Goal: Transaction & Acquisition: Purchase product/service

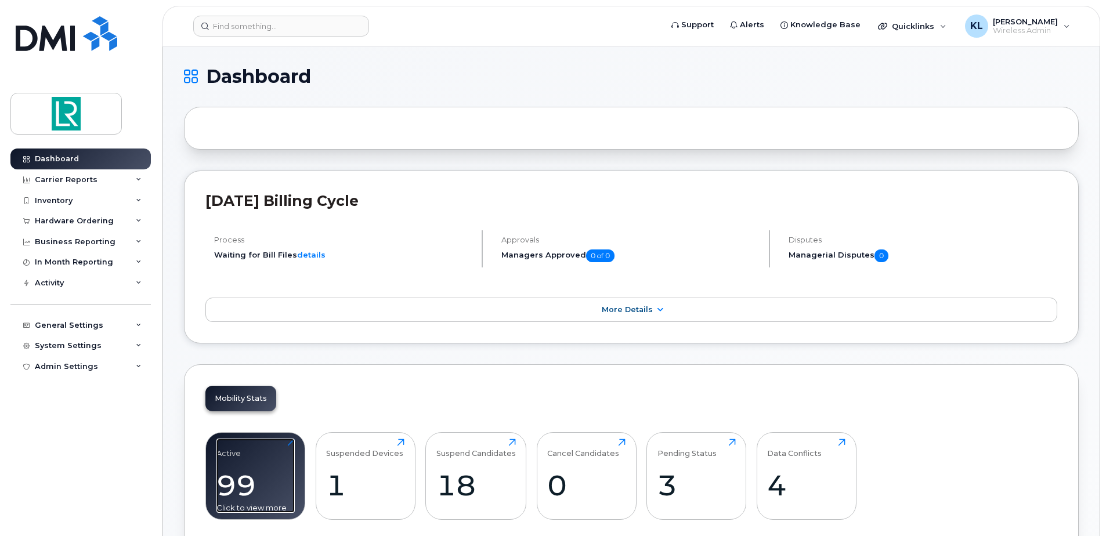
drag, startPoint x: 0, startPoint y: 0, endPoint x: 262, endPoint y: 480, distance: 546.9
click at [262, 480] on div "99" at bounding box center [255, 485] width 78 height 34
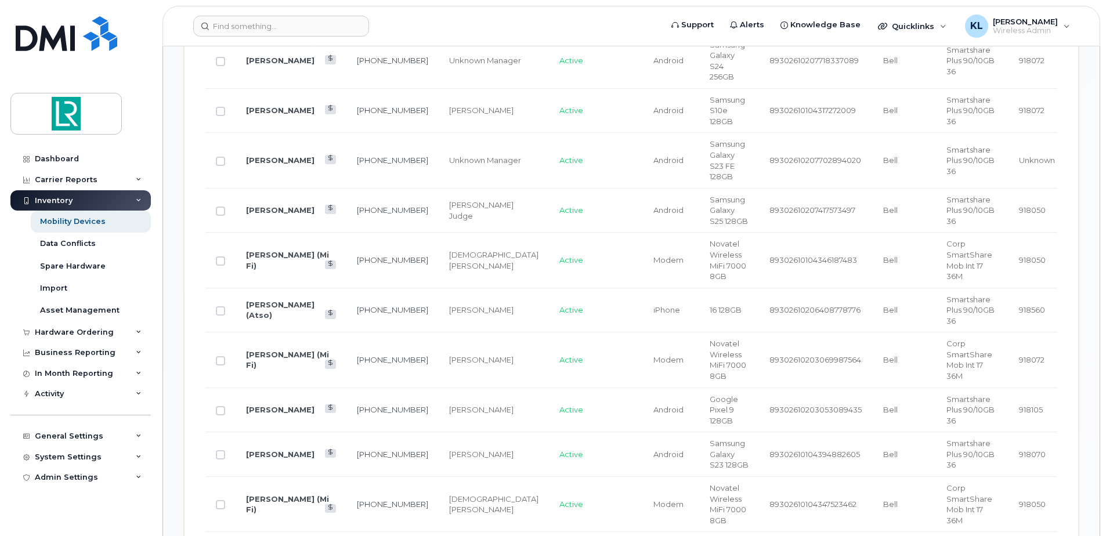
scroll to position [1161, 0]
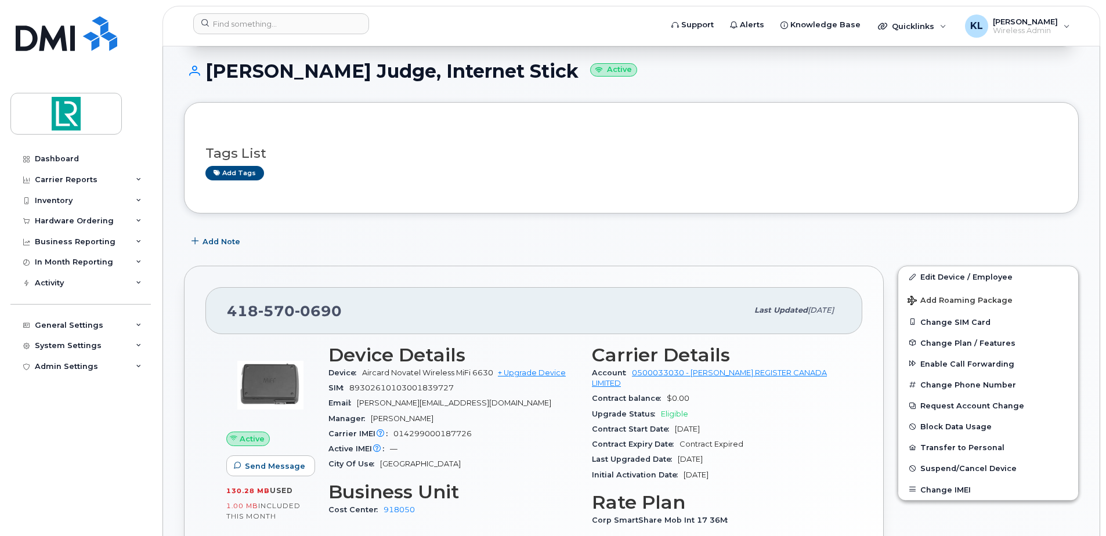
scroll to position [290, 0]
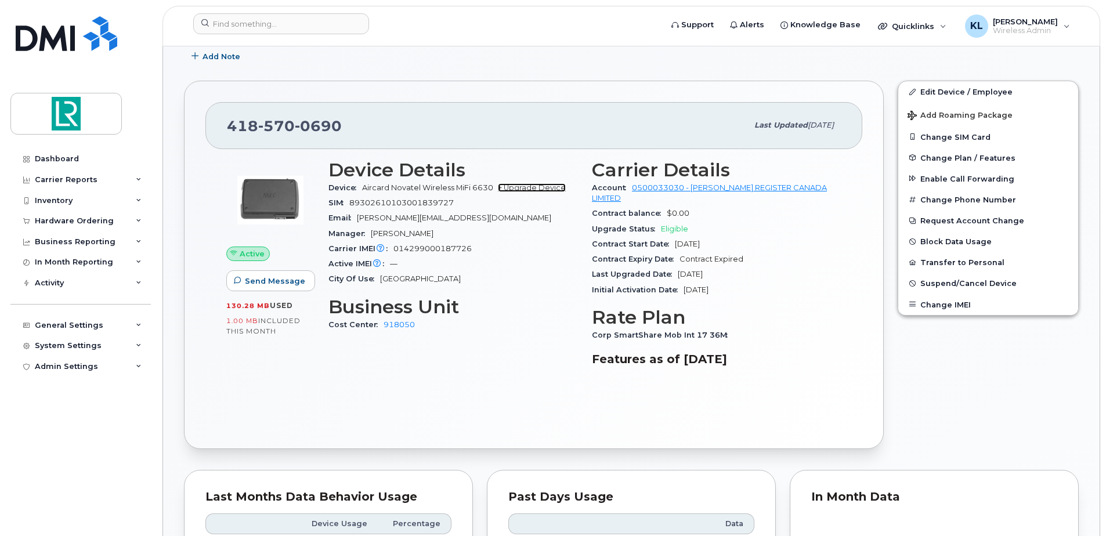
click at [540, 187] on link "+ Upgrade Device" at bounding box center [532, 187] width 68 height 9
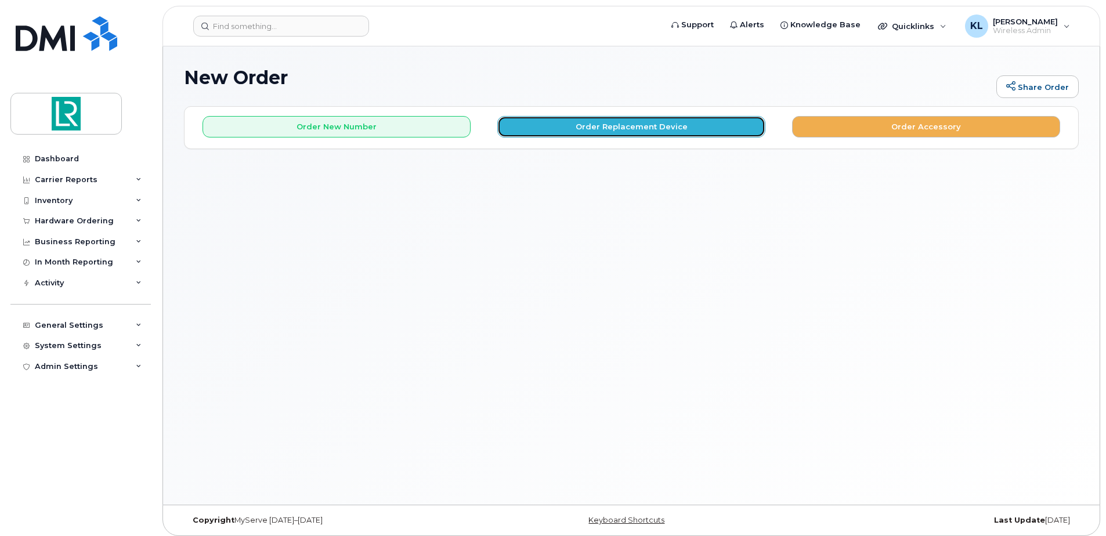
click at [642, 128] on button "Order Replacement Device" at bounding box center [631, 126] width 268 height 21
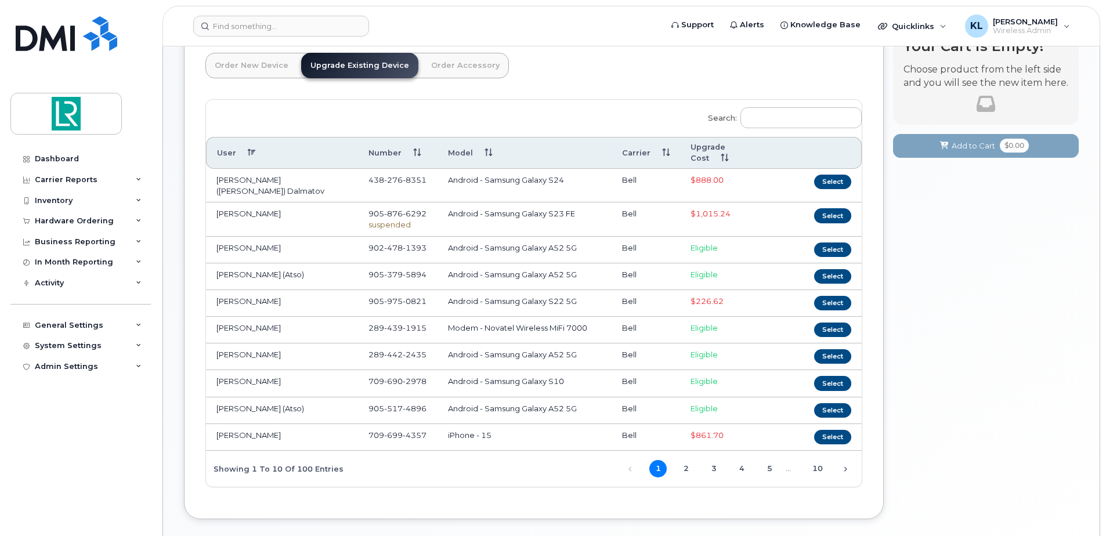
scroll to position [127, 0]
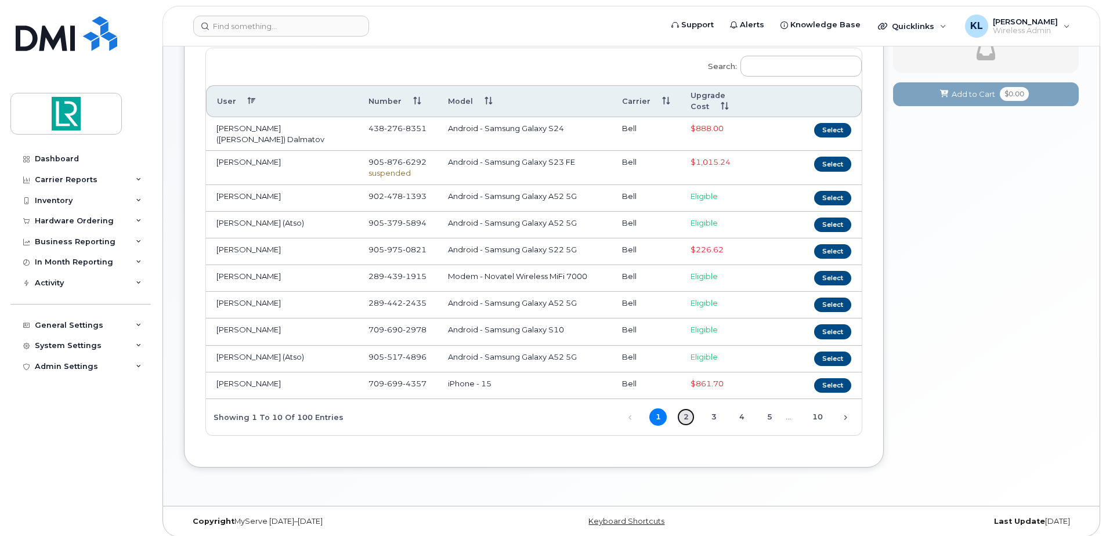
click at [691, 409] on link "2" at bounding box center [685, 417] width 17 height 17
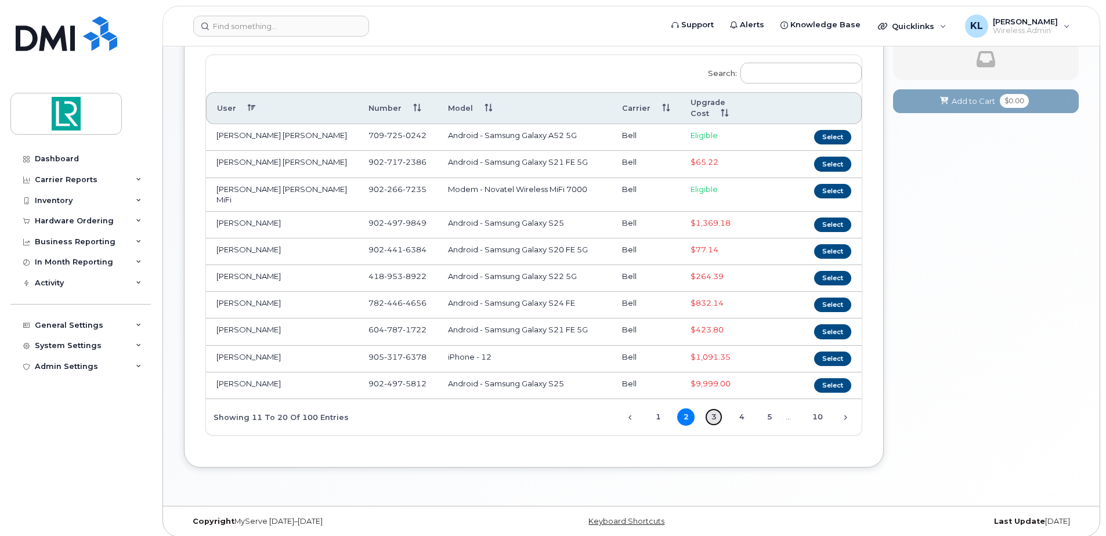
click at [718, 411] on link "3" at bounding box center [713, 417] width 17 height 17
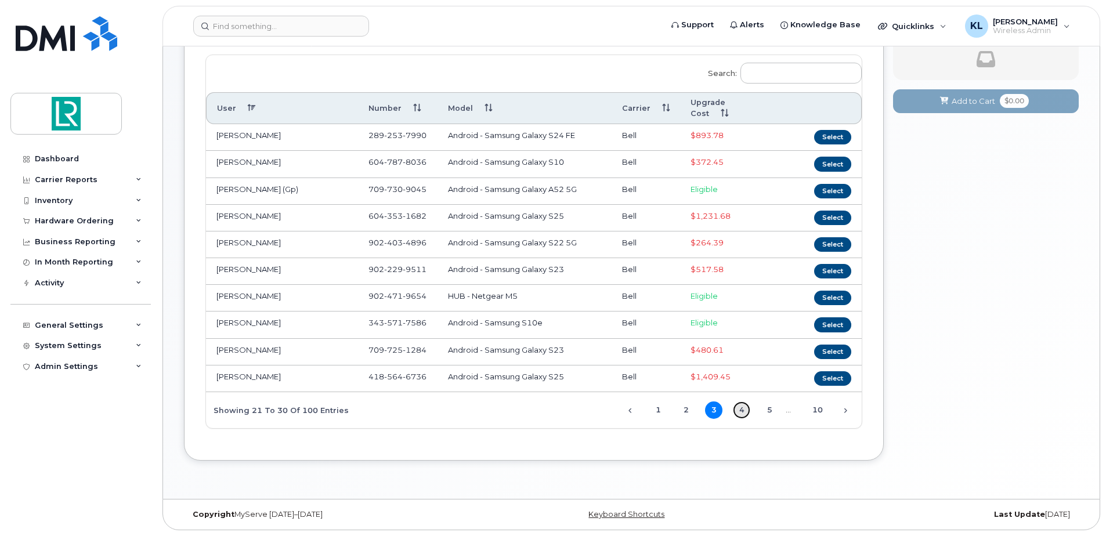
click at [739, 411] on link "4" at bounding box center [741, 410] width 17 height 17
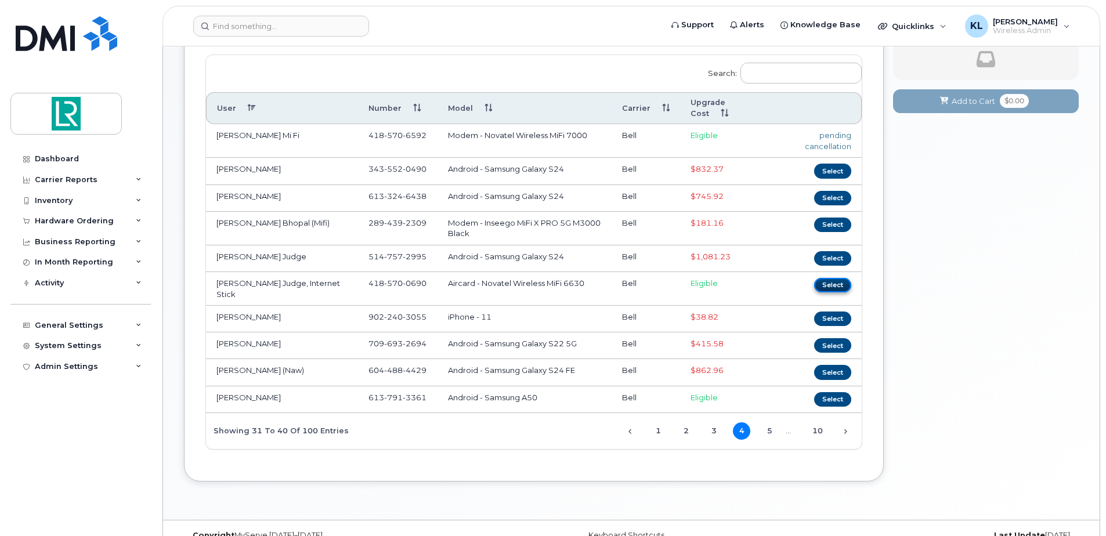
click at [840, 284] on button "Select" at bounding box center [832, 285] width 37 height 15
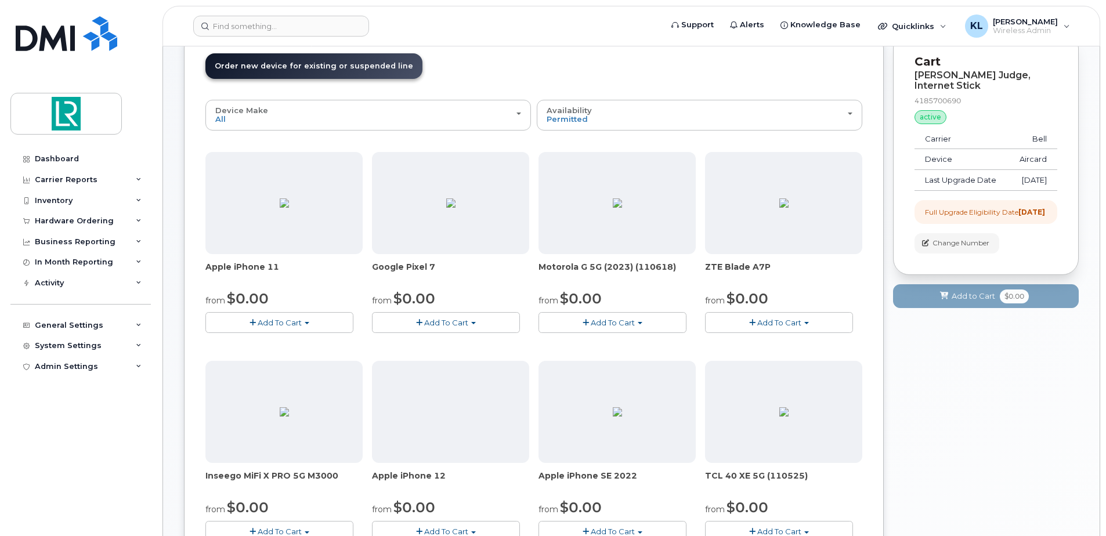
scroll to position [62, 0]
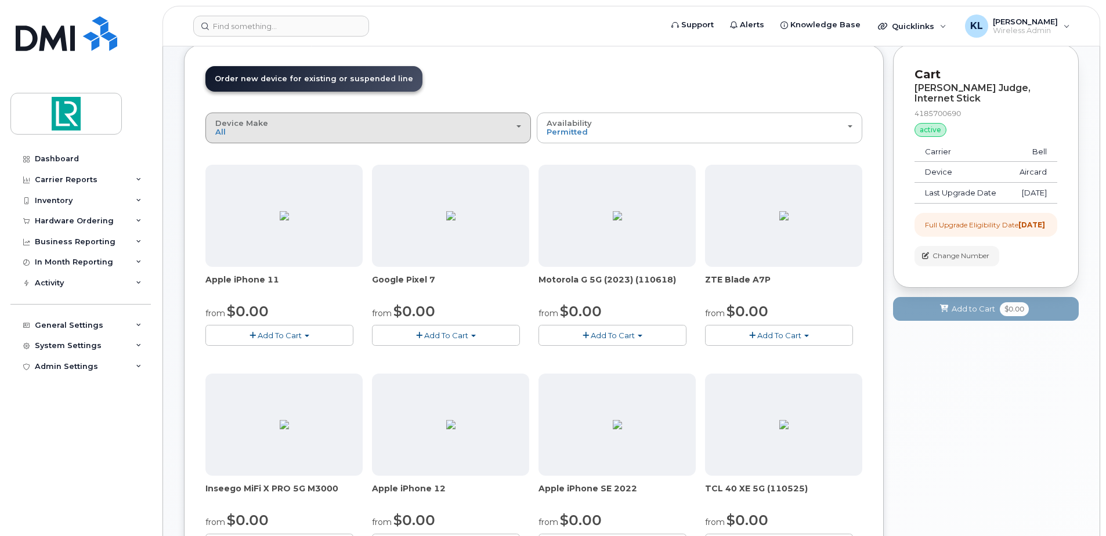
click at [511, 132] on div "Device Make All Aircard Android Cell Phone HUB iPhone Modem Tablet Unknown" at bounding box center [368, 128] width 306 height 18
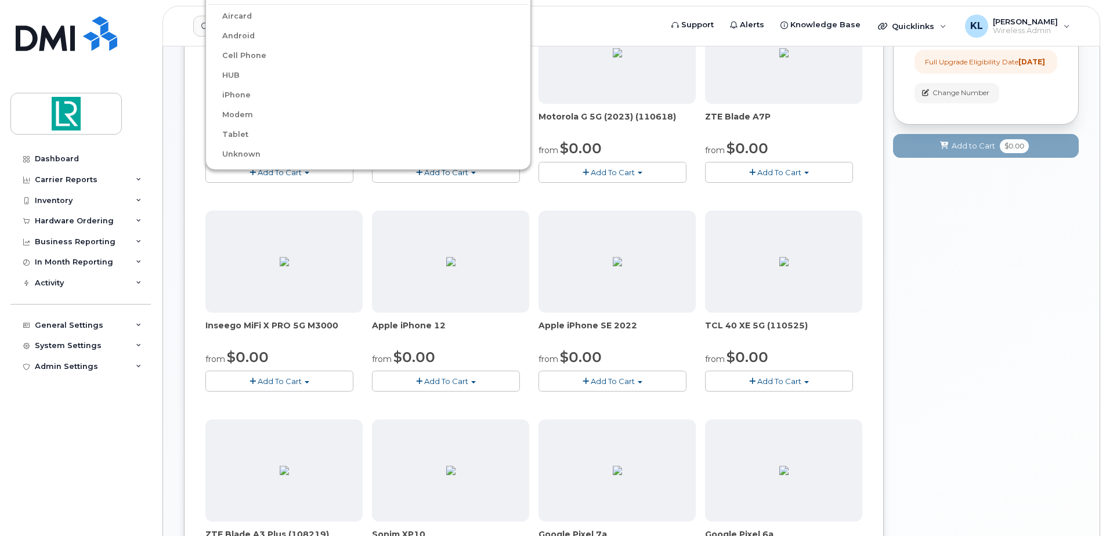
scroll to position [236, 0]
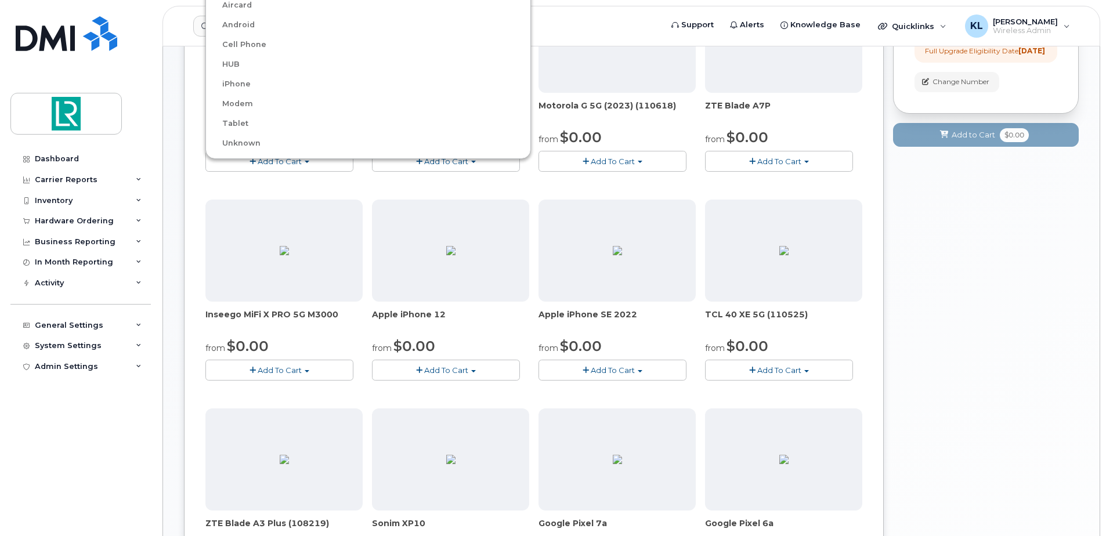
click at [953, 232] on div "Your Cart is Empty! Choose product from the left side and you will see the new …" at bounding box center [986, 383] width 186 height 1024
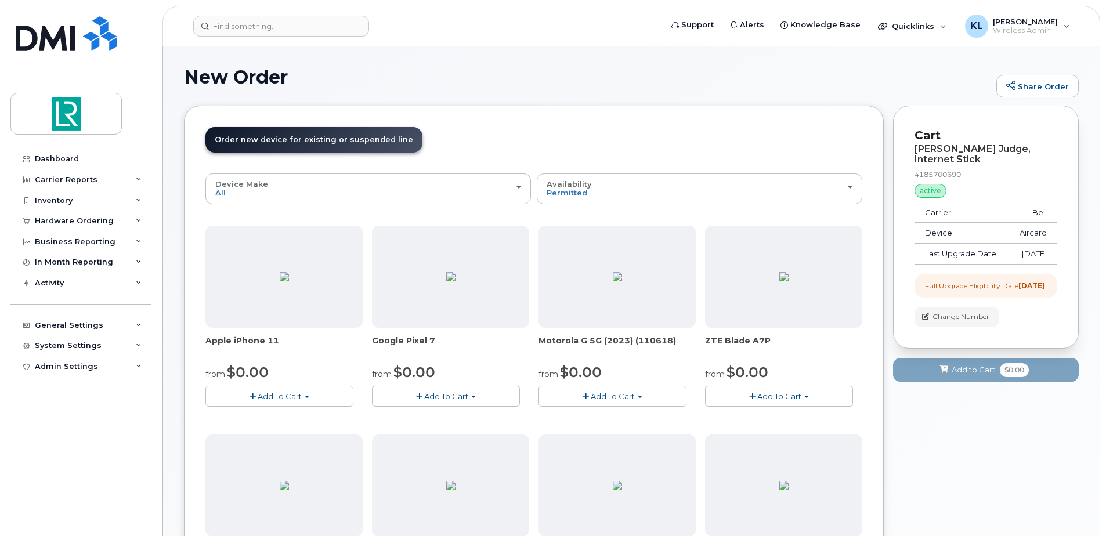
scroll to position [0, 0]
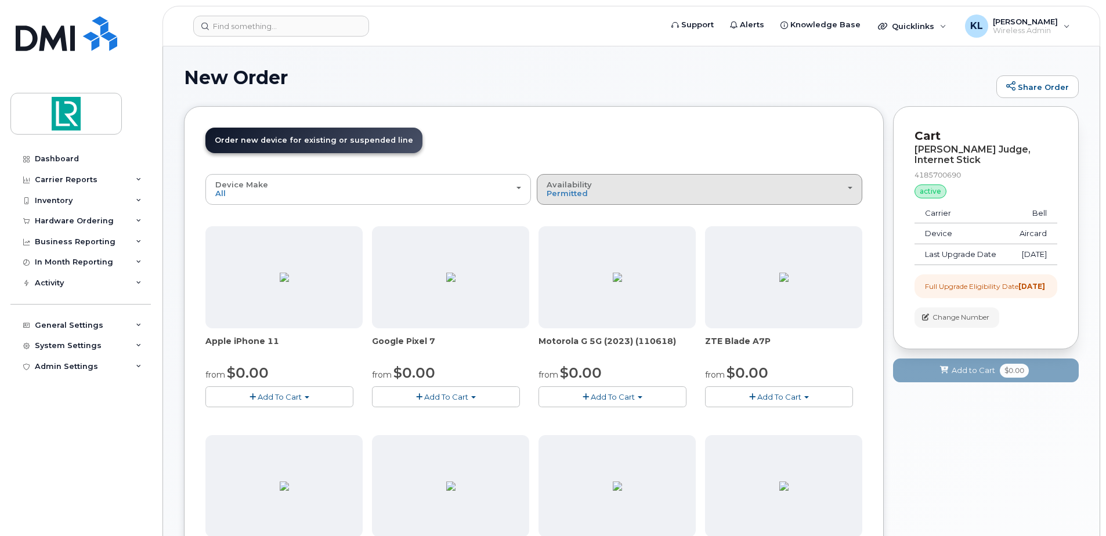
click at [833, 190] on div "Availability Permitted All" at bounding box center [700, 189] width 306 height 18
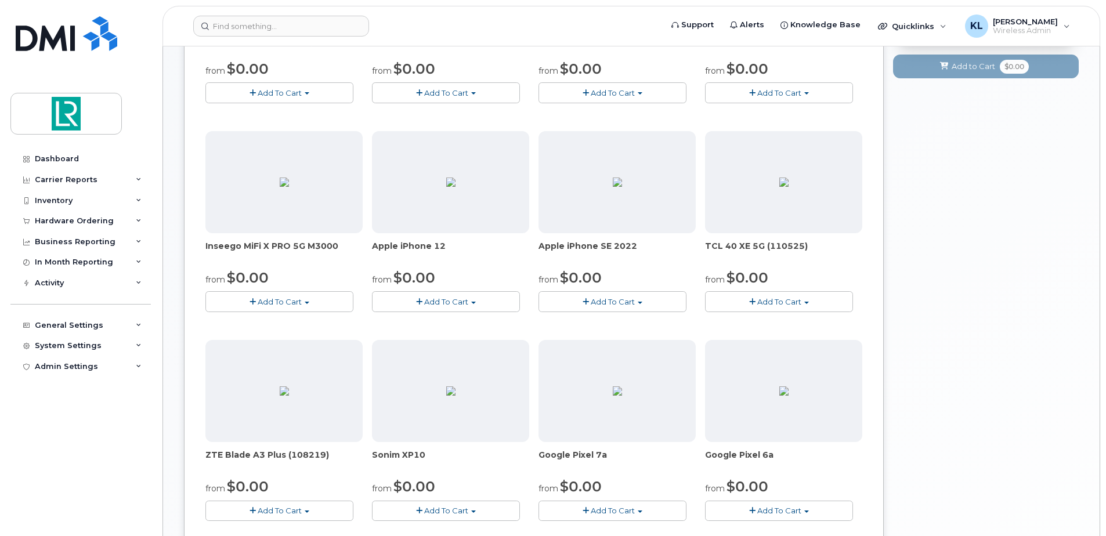
scroll to position [246, 0]
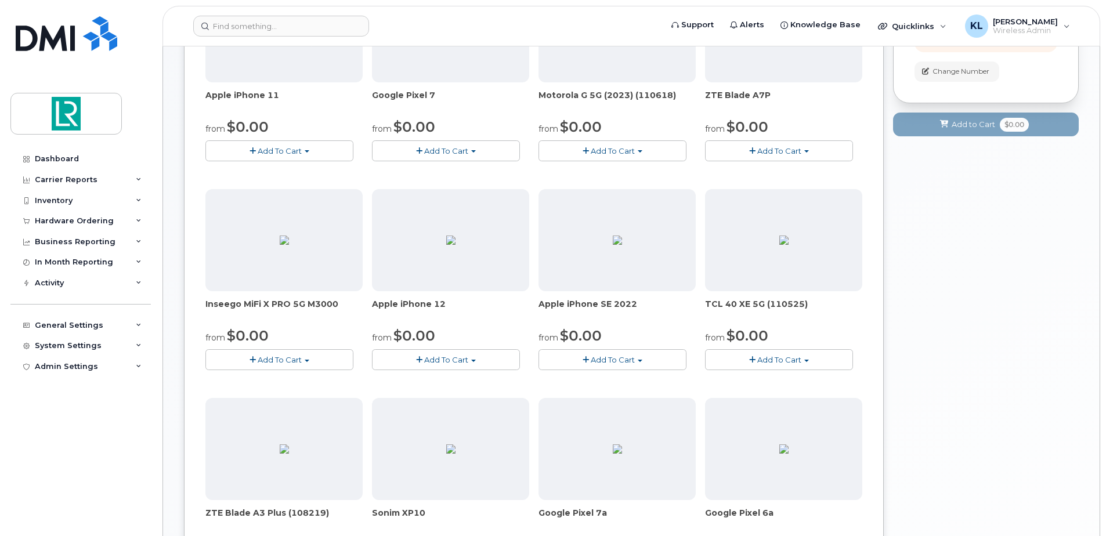
click at [280, 245] on img at bounding box center [284, 240] width 9 height 9
click at [237, 304] on span "Inseego MiFi X PRO 5G M3000" at bounding box center [283, 309] width 157 height 23
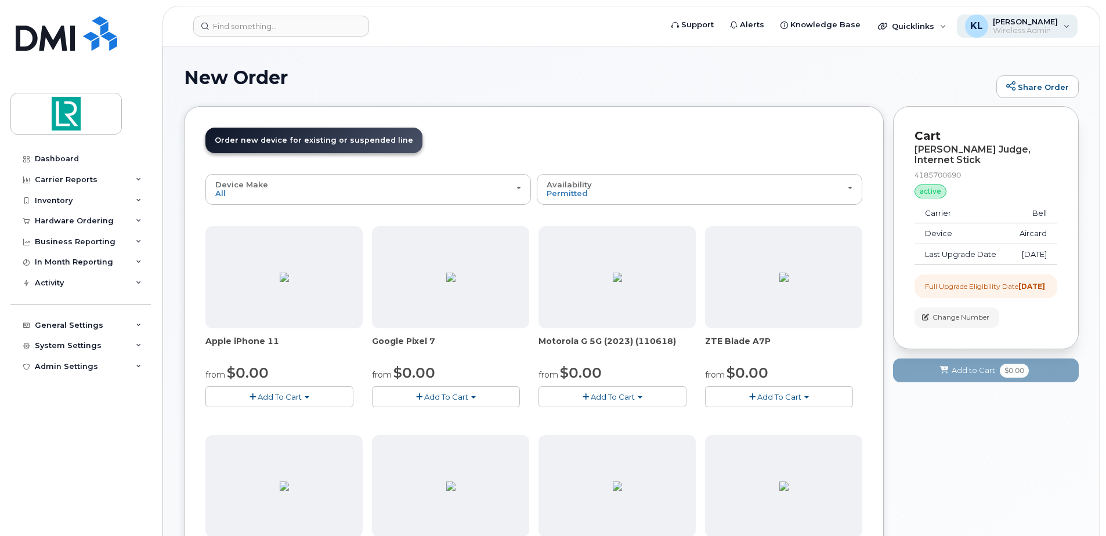
click at [1058, 21] on div "KL Kasey Ledet Wireless Admin" at bounding box center [1017, 26] width 121 height 23
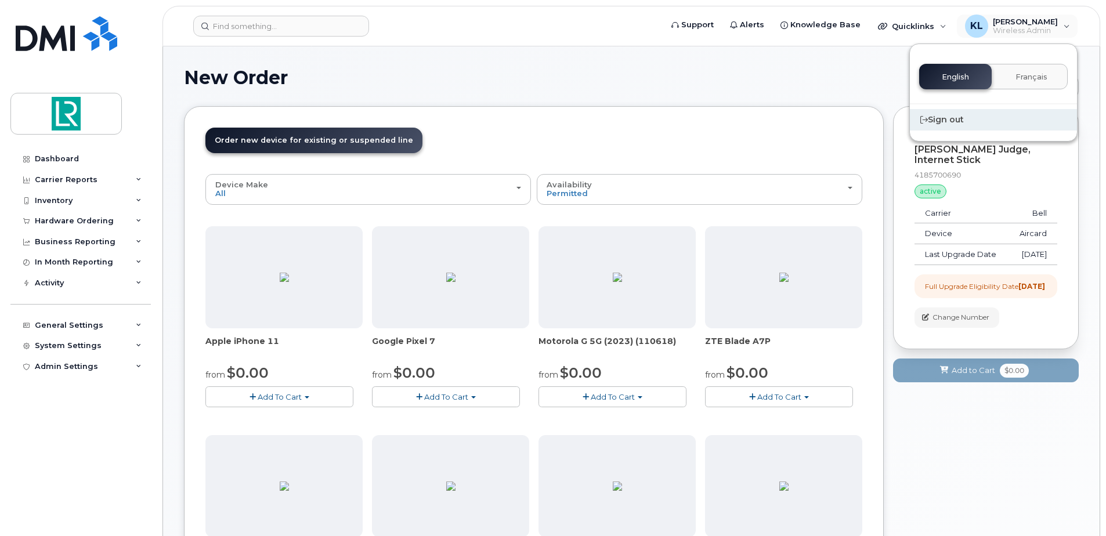
click at [944, 122] on div "Sign out" at bounding box center [993, 119] width 167 height 21
